Goal: Task Accomplishment & Management: Manage account settings

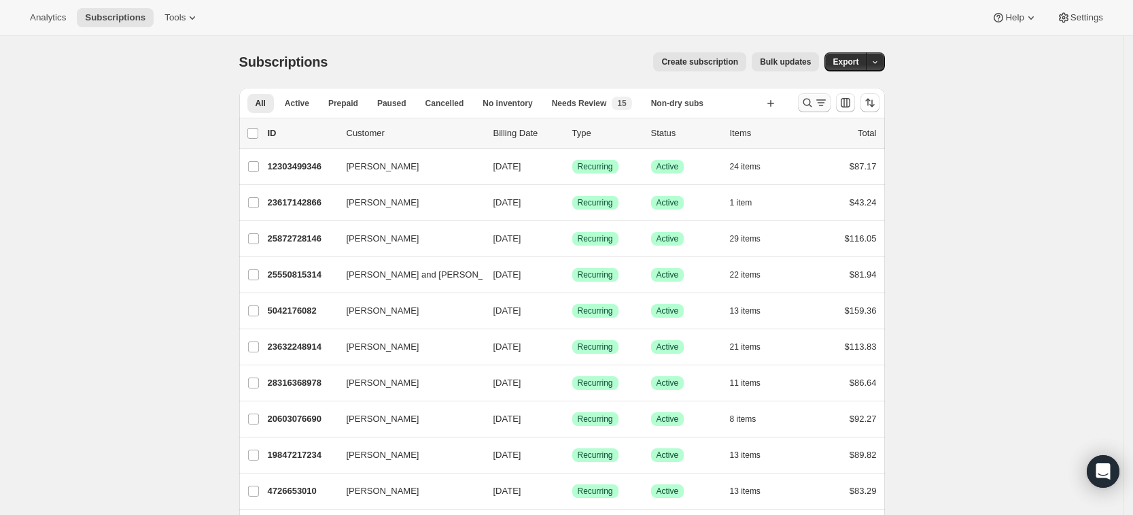
click at [811, 105] on icon "Search and filter results" at bounding box center [808, 103] width 14 height 14
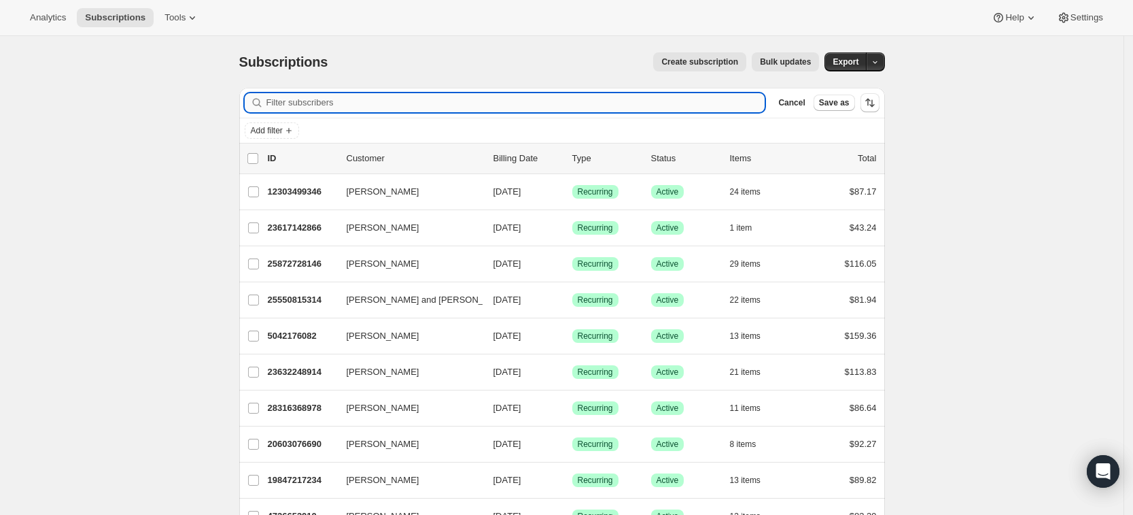
paste input "[EMAIL_ADDRESS][DOMAIN_NAME]"
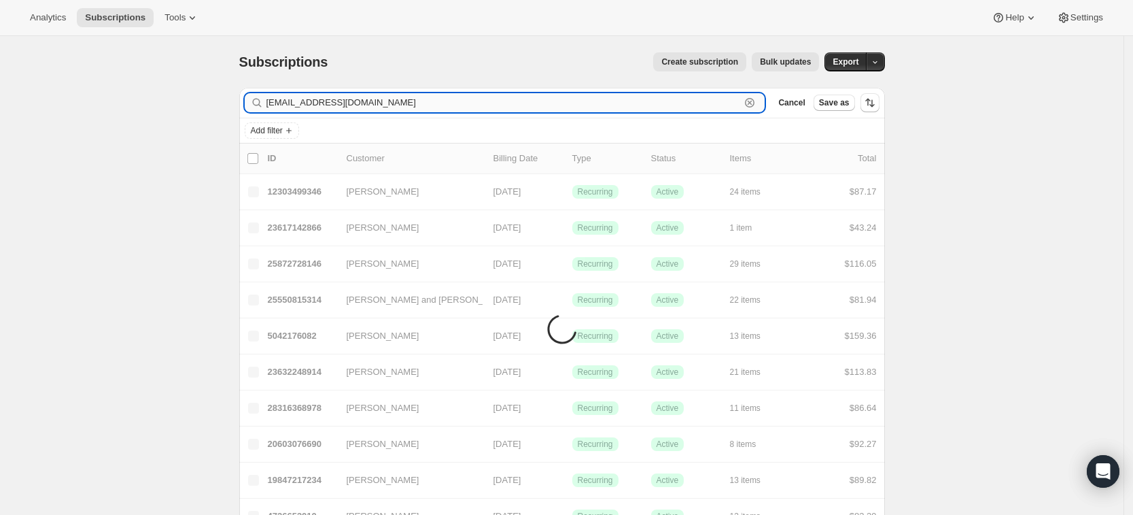
type input "[EMAIL_ADDRESS][DOMAIN_NAME]"
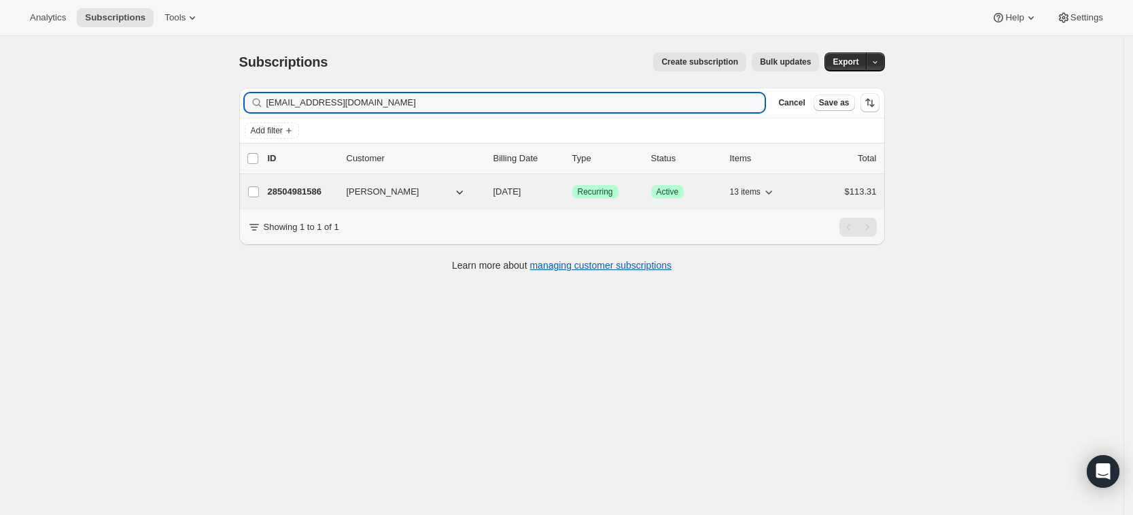
click at [302, 188] on p "28504981586" at bounding box center [302, 192] width 68 height 14
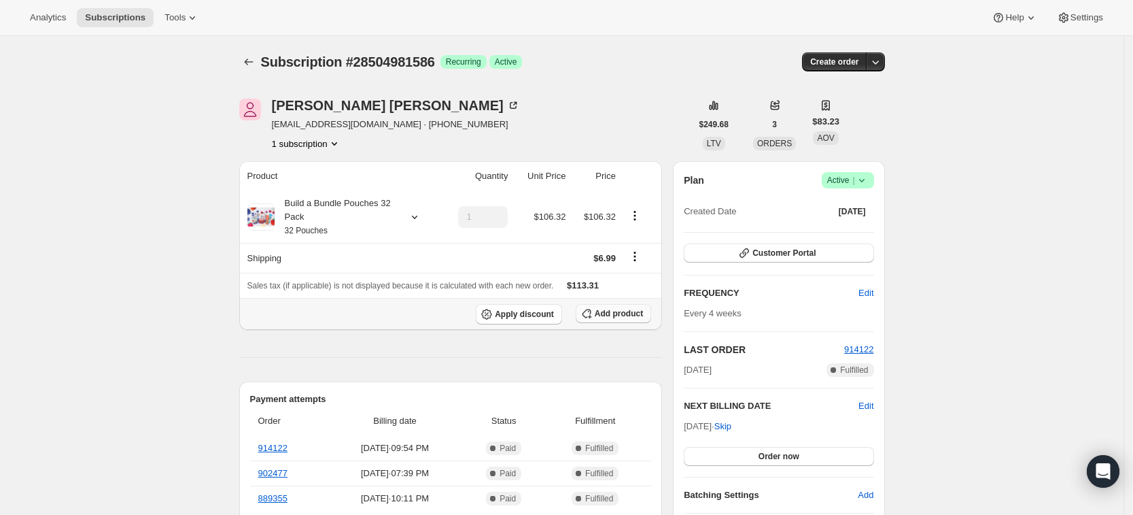
click at [601, 315] on span "Add product" at bounding box center [619, 313] width 48 height 11
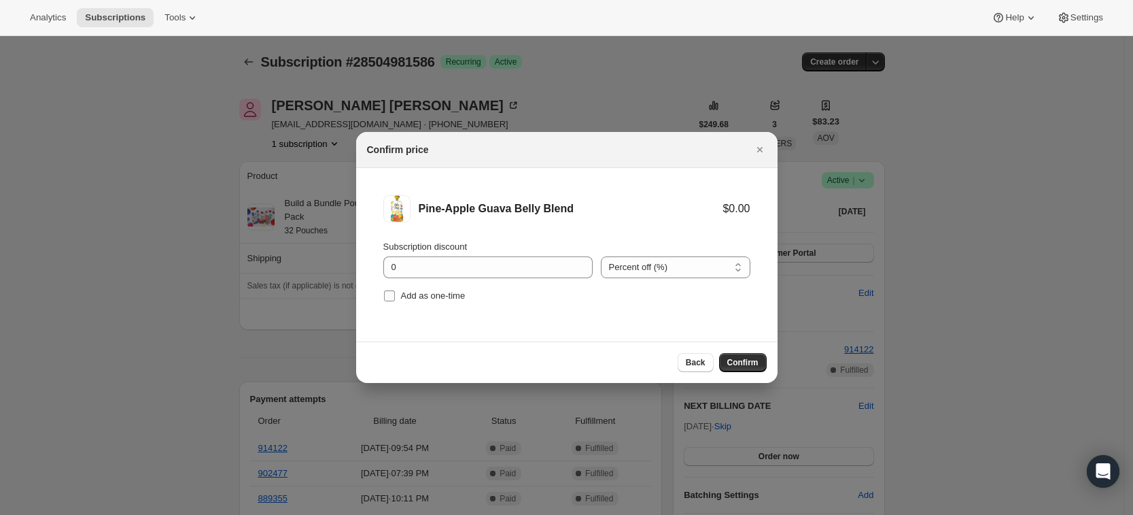
click at [445, 300] on span "Add as one-time" at bounding box center [433, 295] width 65 height 10
click at [395, 300] on input "Add as one-time" at bounding box center [389, 295] width 11 height 11
checkbox input "true"
click at [759, 358] on button "Confirm" at bounding box center [743, 362] width 48 height 19
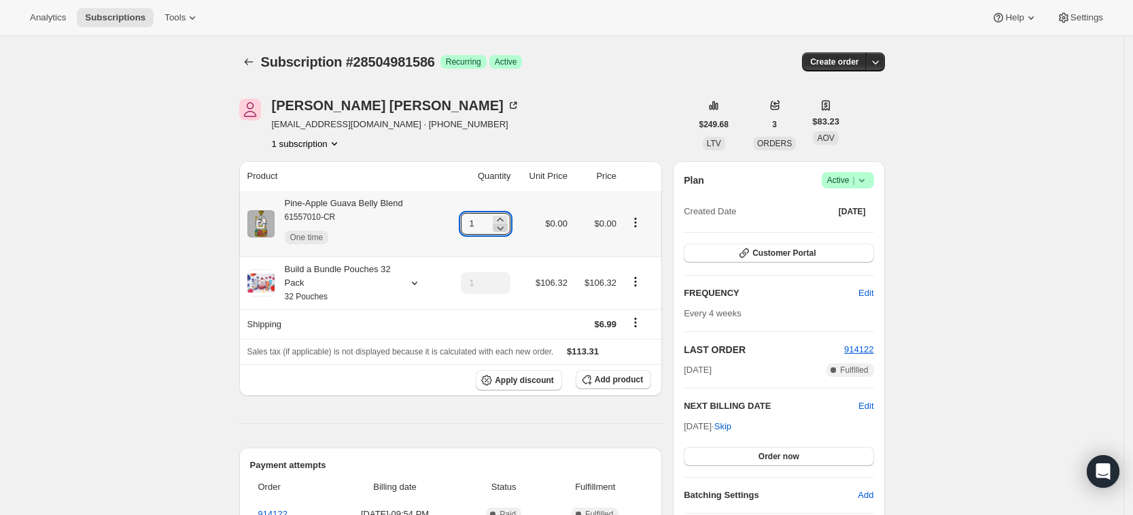
click at [506, 221] on icon at bounding box center [501, 228] width 14 height 14
click at [507, 215] on icon at bounding box center [501, 220] width 14 height 14
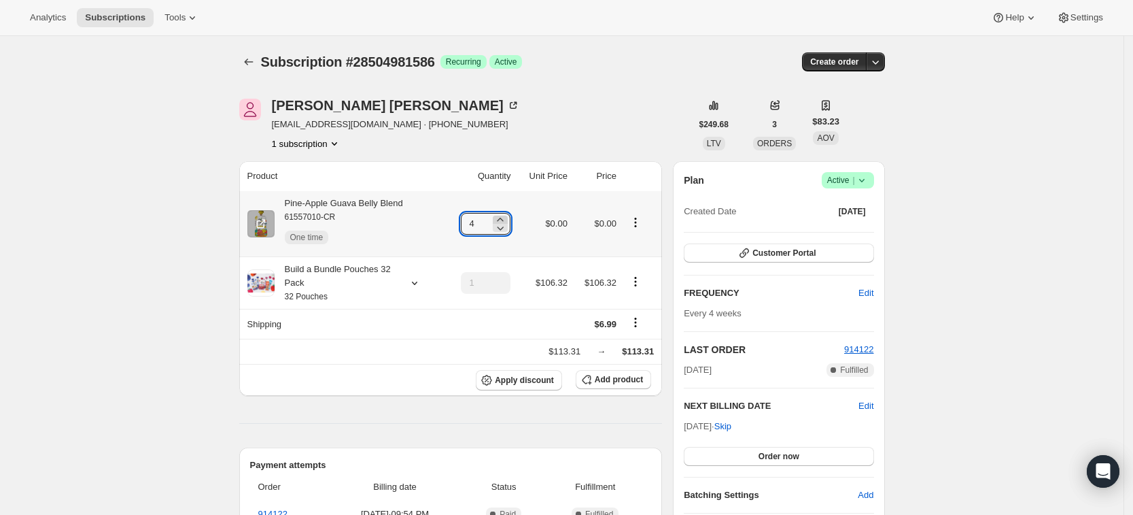
click at [507, 215] on icon at bounding box center [501, 220] width 14 height 14
type input "6"
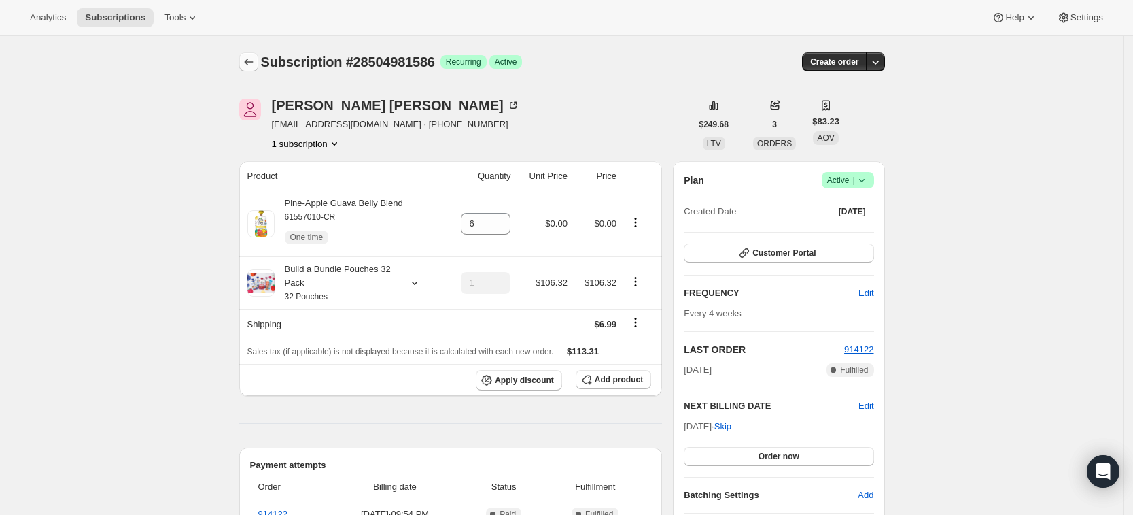
click at [250, 58] on icon "Subscriptions" at bounding box center [249, 62] width 14 height 14
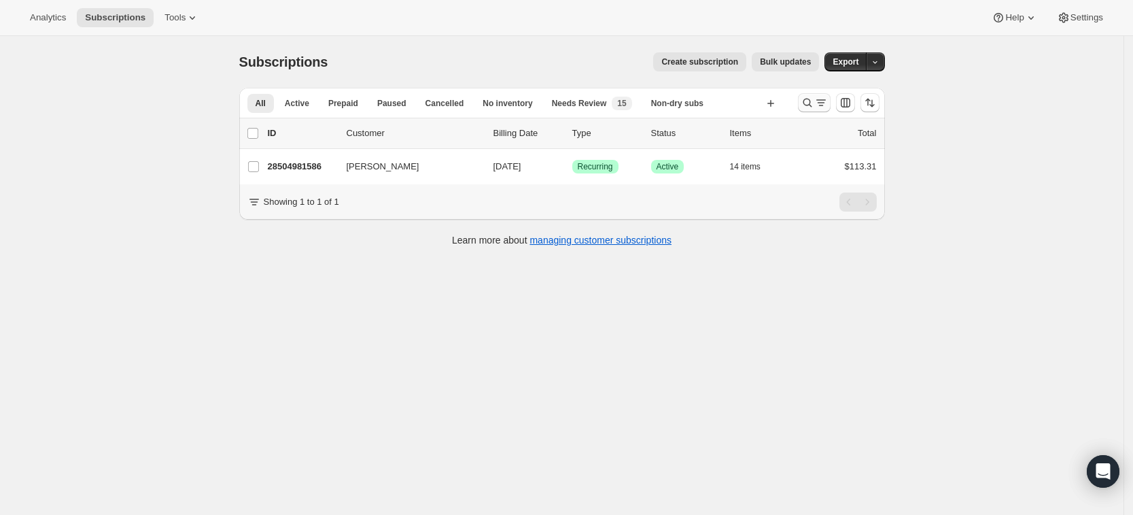
click at [814, 107] on icon "Search and filter results" at bounding box center [808, 103] width 14 height 14
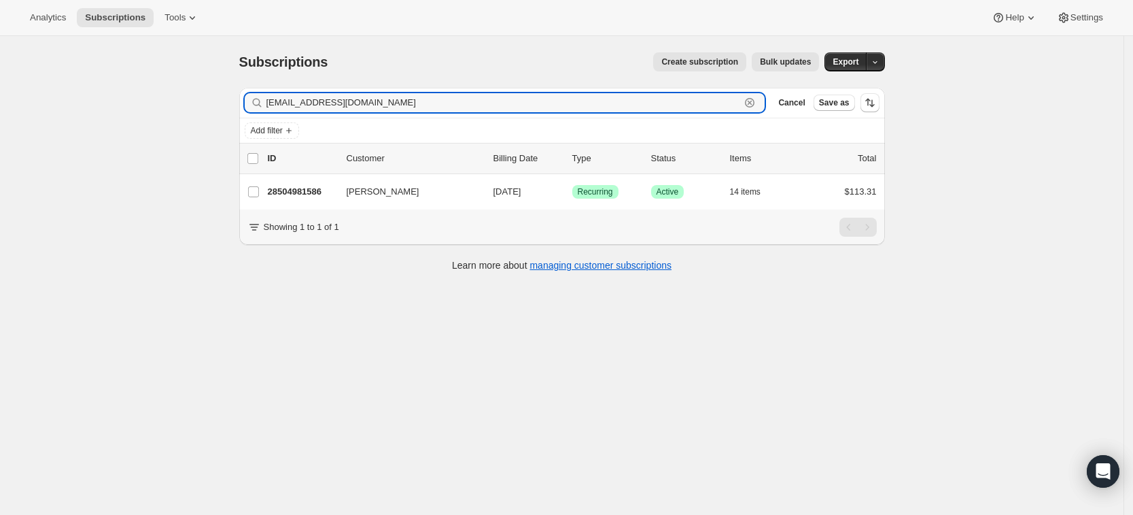
click at [757, 103] on icon "button" at bounding box center [750, 103] width 14 height 14
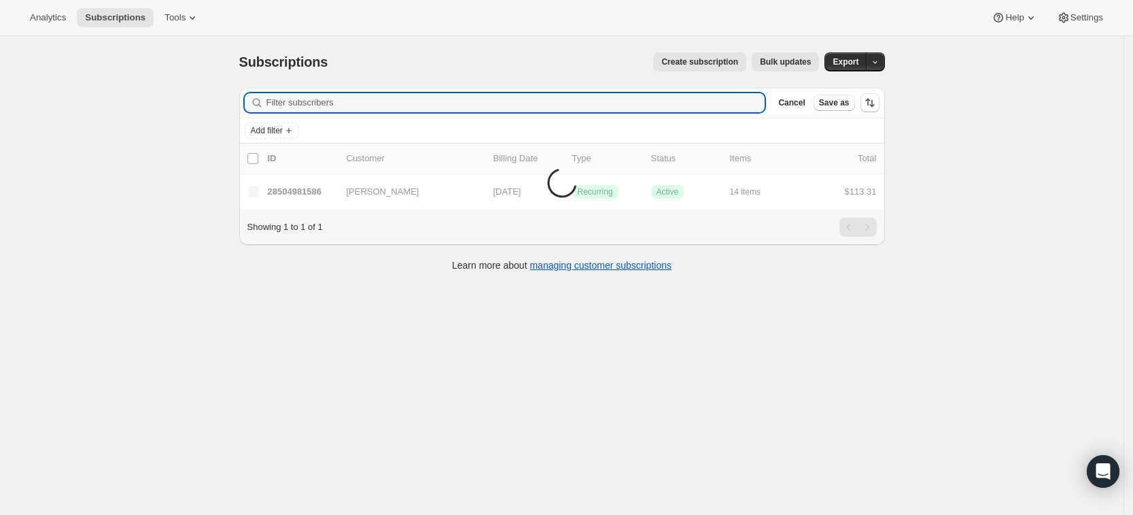
paste input "[EMAIL_ADDRESS][DOMAIN_NAME]"
type input "[EMAIL_ADDRESS][DOMAIN_NAME]"
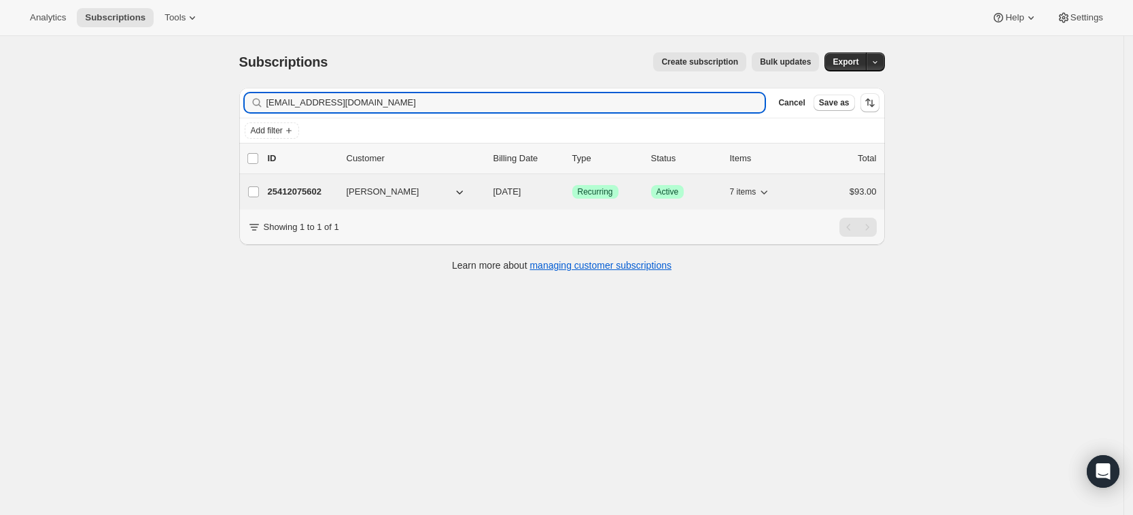
click at [306, 198] on div "25412075602 [PERSON_NAME] [DATE] Success Recurring Success Active 7 items $93.00" at bounding box center [572, 191] width 609 height 19
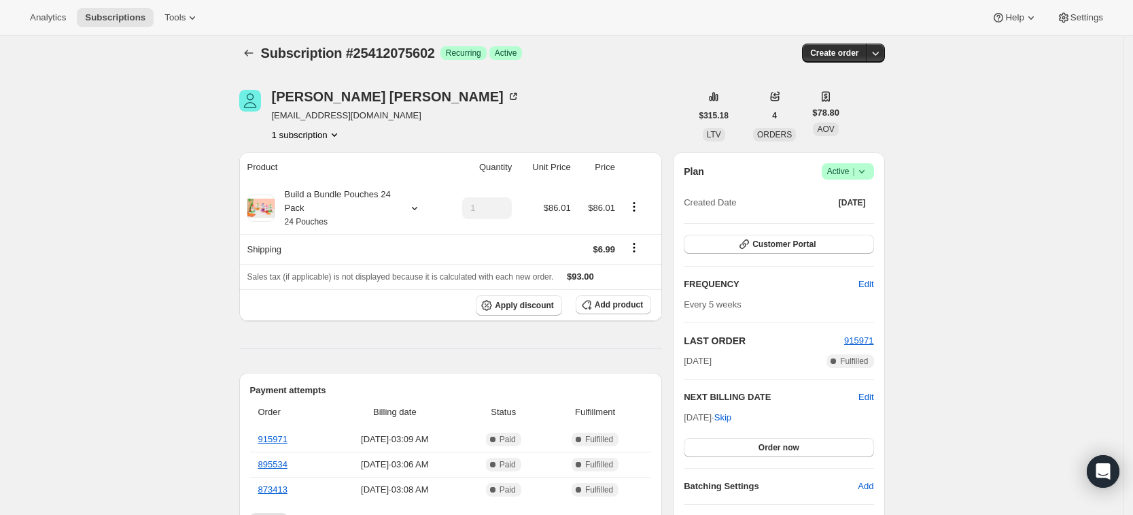
scroll to position [4, 0]
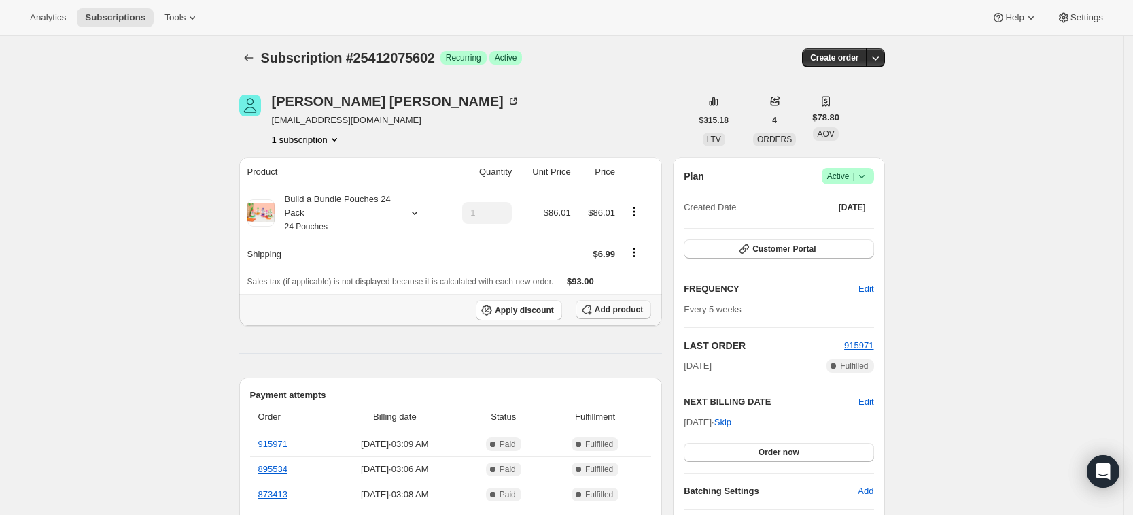
click at [623, 309] on span "Add product" at bounding box center [619, 309] width 48 height 11
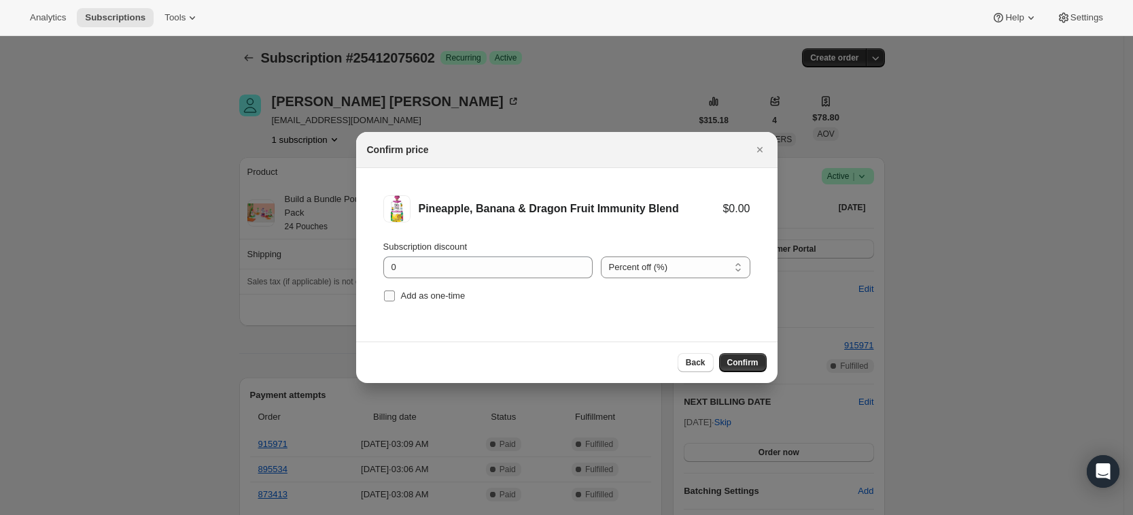
click at [422, 298] on span "Add as one-time" at bounding box center [433, 295] width 65 height 10
click at [395, 298] on input "Add as one-time" at bounding box center [389, 295] width 11 height 11
checkbox input "true"
click at [740, 358] on span "Confirm" at bounding box center [742, 362] width 31 height 11
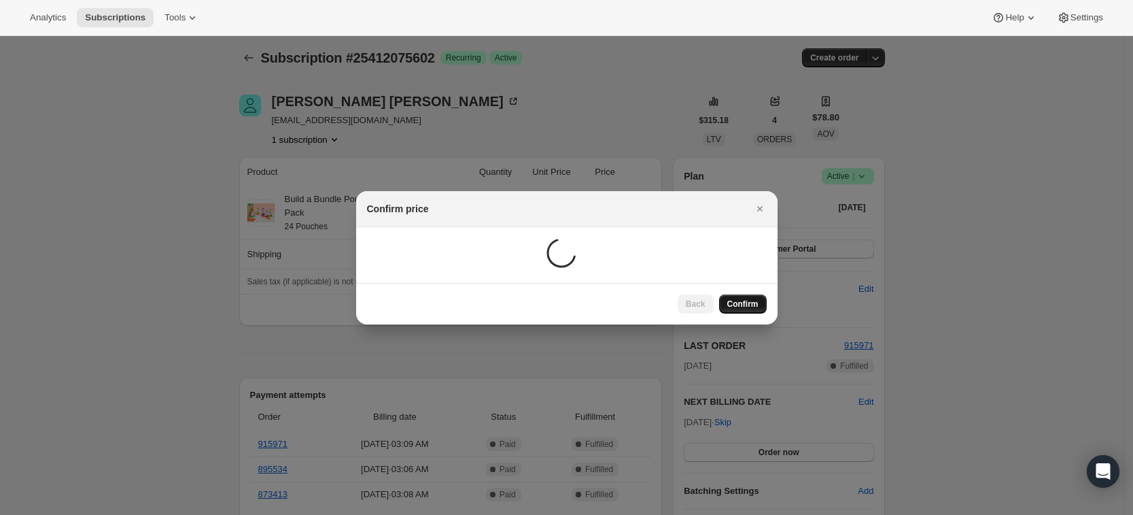
scroll to position [4, 0]
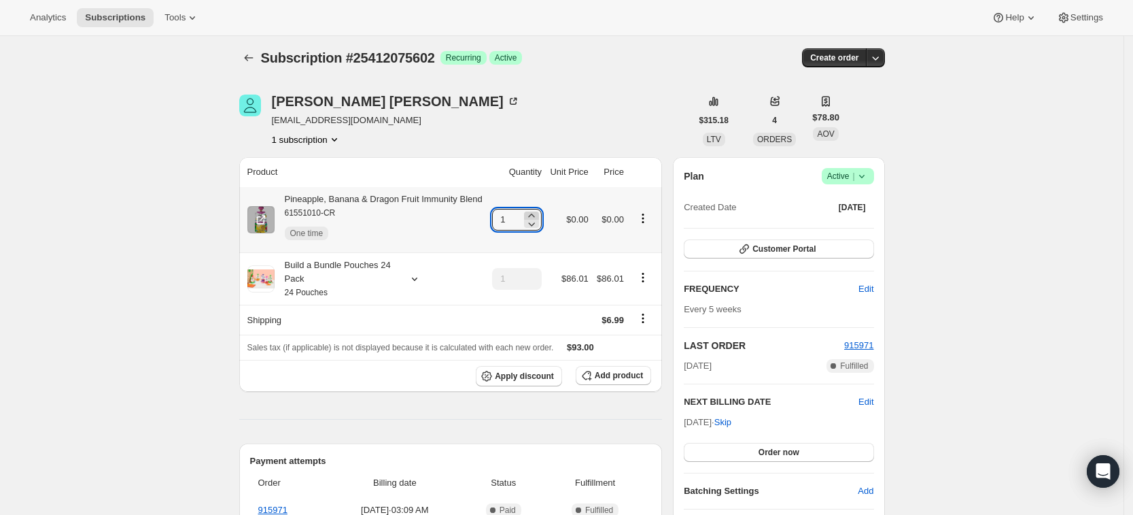
click at [538, 215] on icon at bounding box center [532, 216] width 14 height 14
type input "3"
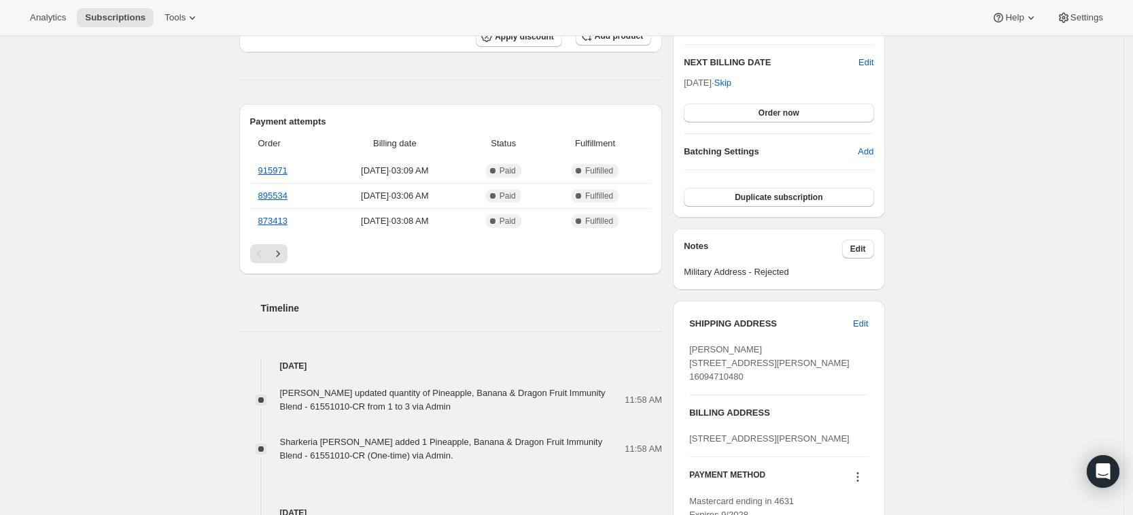
scroll to position [0, 0]
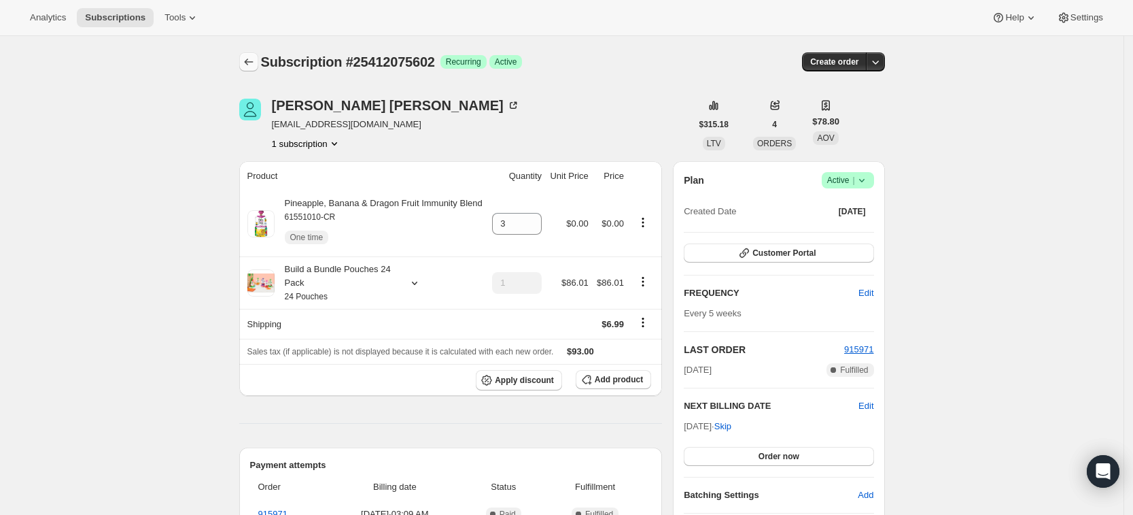
click at [243, 64] on button "Subscriptions" at bounding box center [248, 61] width 19 height 19
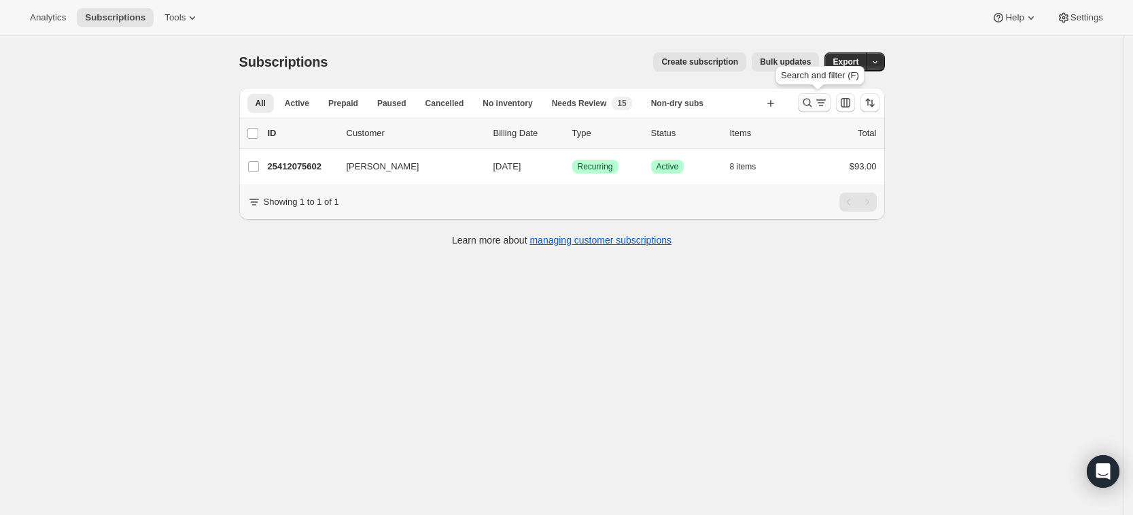
click at [810, 108] on icon "Search and filter results" at bounding box center [808, 103] width 14 height 14
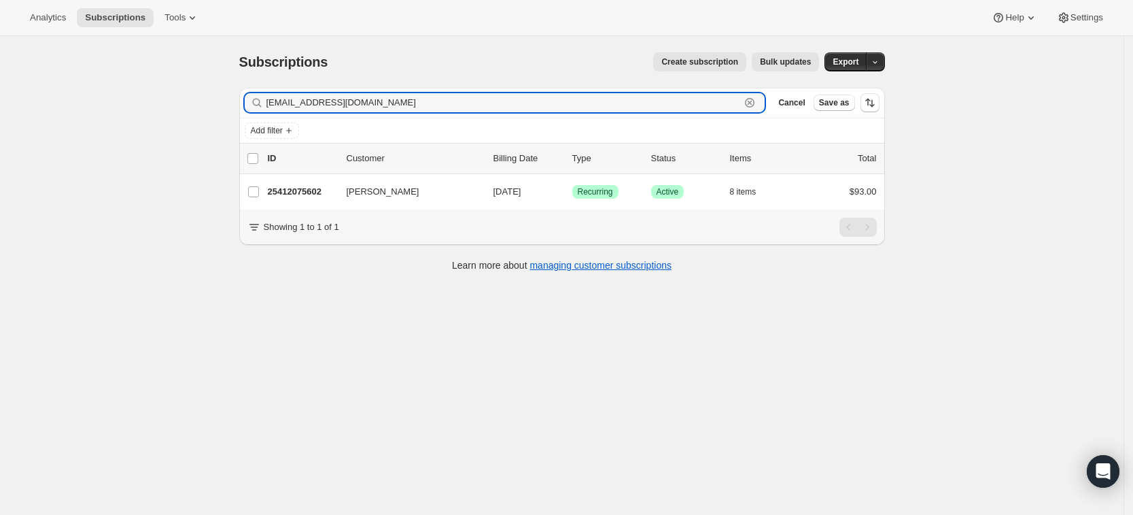
click at [753, 101] on icon "button" at bounding box center [750, 103] width 5 height 5
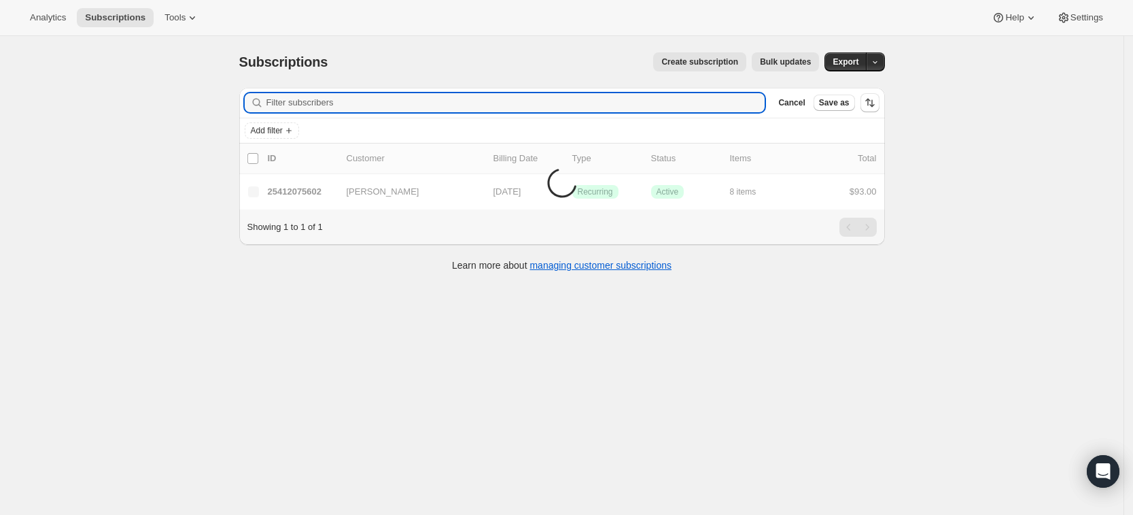
paste input "[EMAIL_ADDRESS][PERSON_NAME][DOMAIN_NAME]"
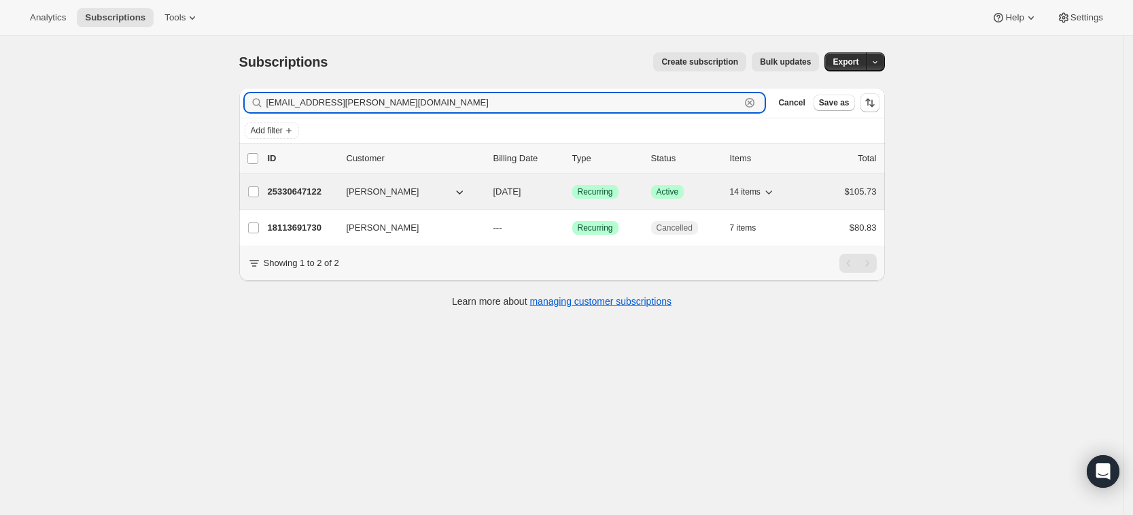
type input "[EMAIL_ADDRESS][PERSON_NAME][DOMAIN_NAME]"
click at [305, 198] on p "25330647122" at bounding box center [302, 192] width 68 height 14
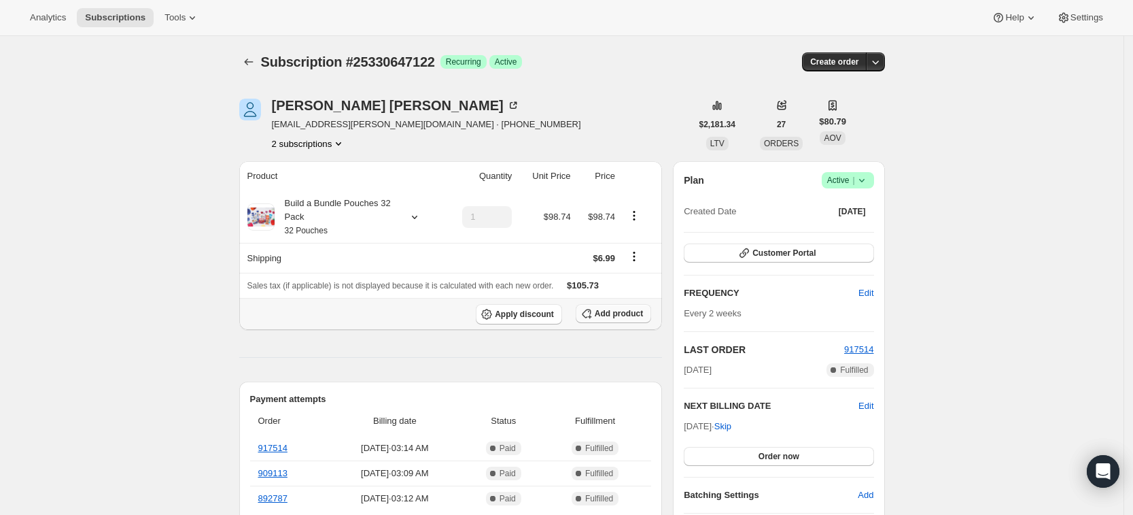
click at [608, 313] on span "Add product" at bounding box center [619, 313] width 48 height 11
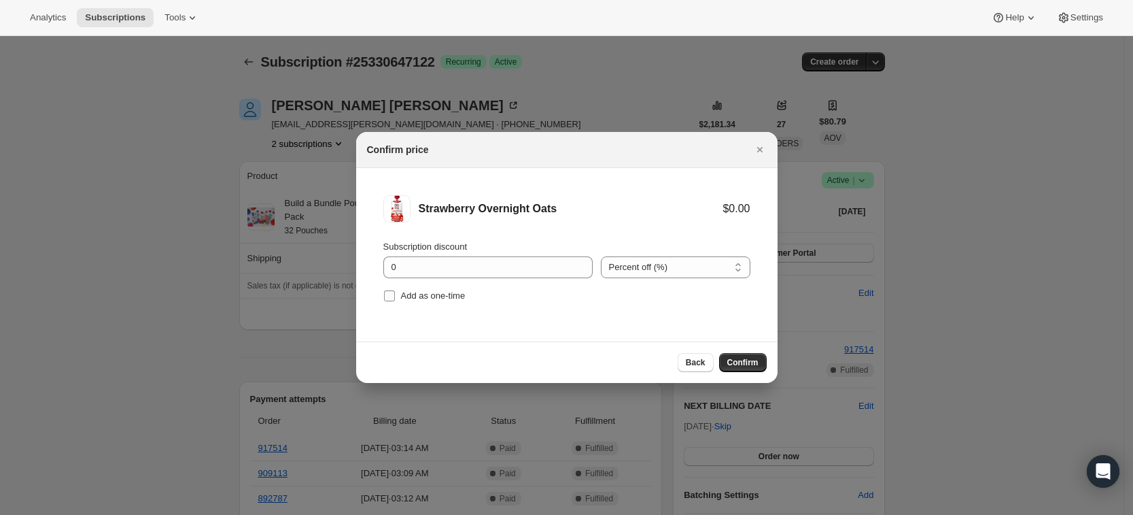
click at [430, 296] on span "Add as one-time" at bounding box center [433, 295] width 65 height 10
click at [395, 296] on input "Add as one-time" at bounding box center [389, 295] width 11 height 11
checkbox input "true"
click at [740, 364] on span "Confirm" at bounding box center [742, 362] width 31 height 11
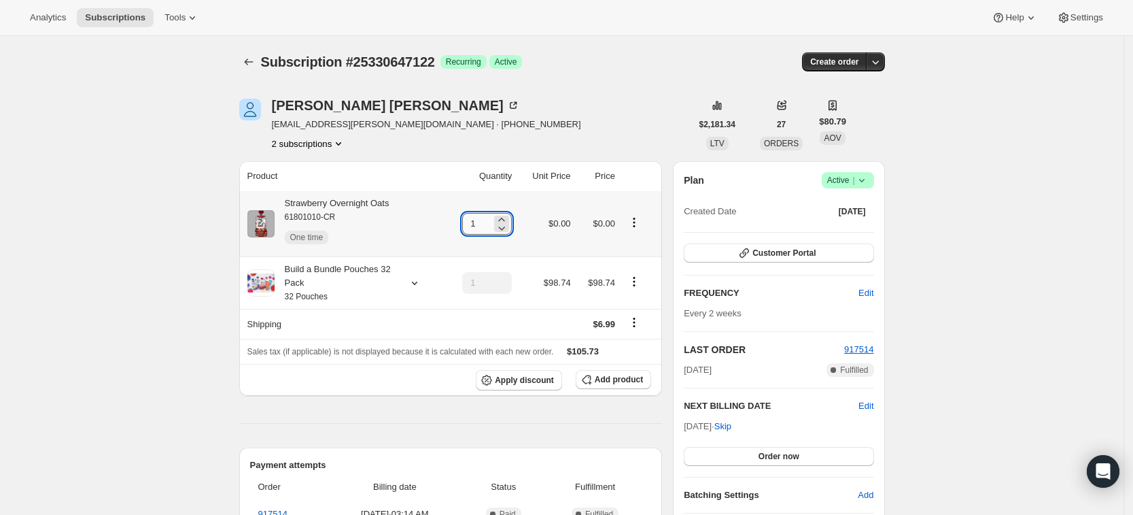
click at [490, 228] on input "1" at bounding box center [476, 224] width 29 height 22
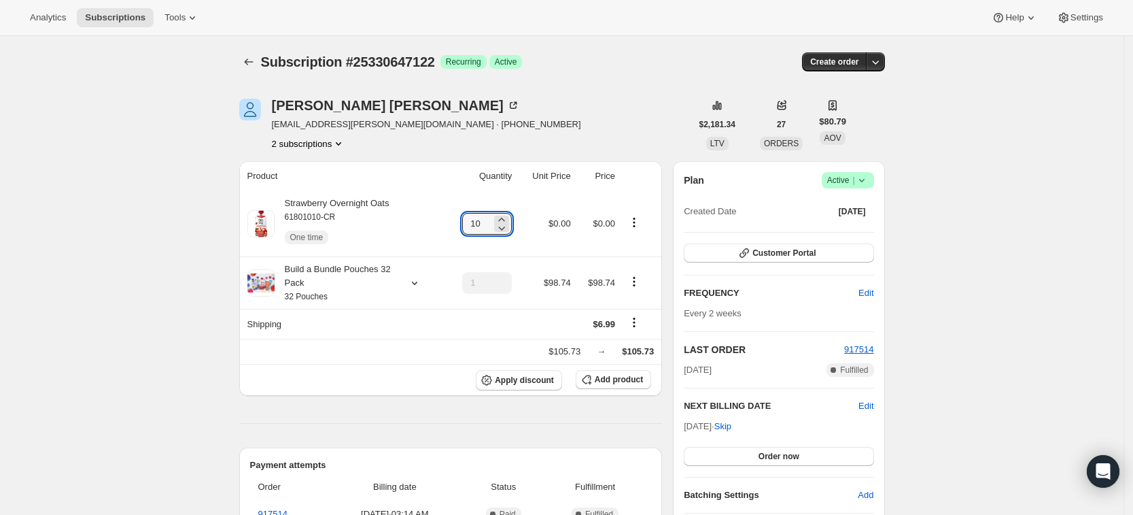
type input "10"
